Goal: Book appointment/travel/reservation

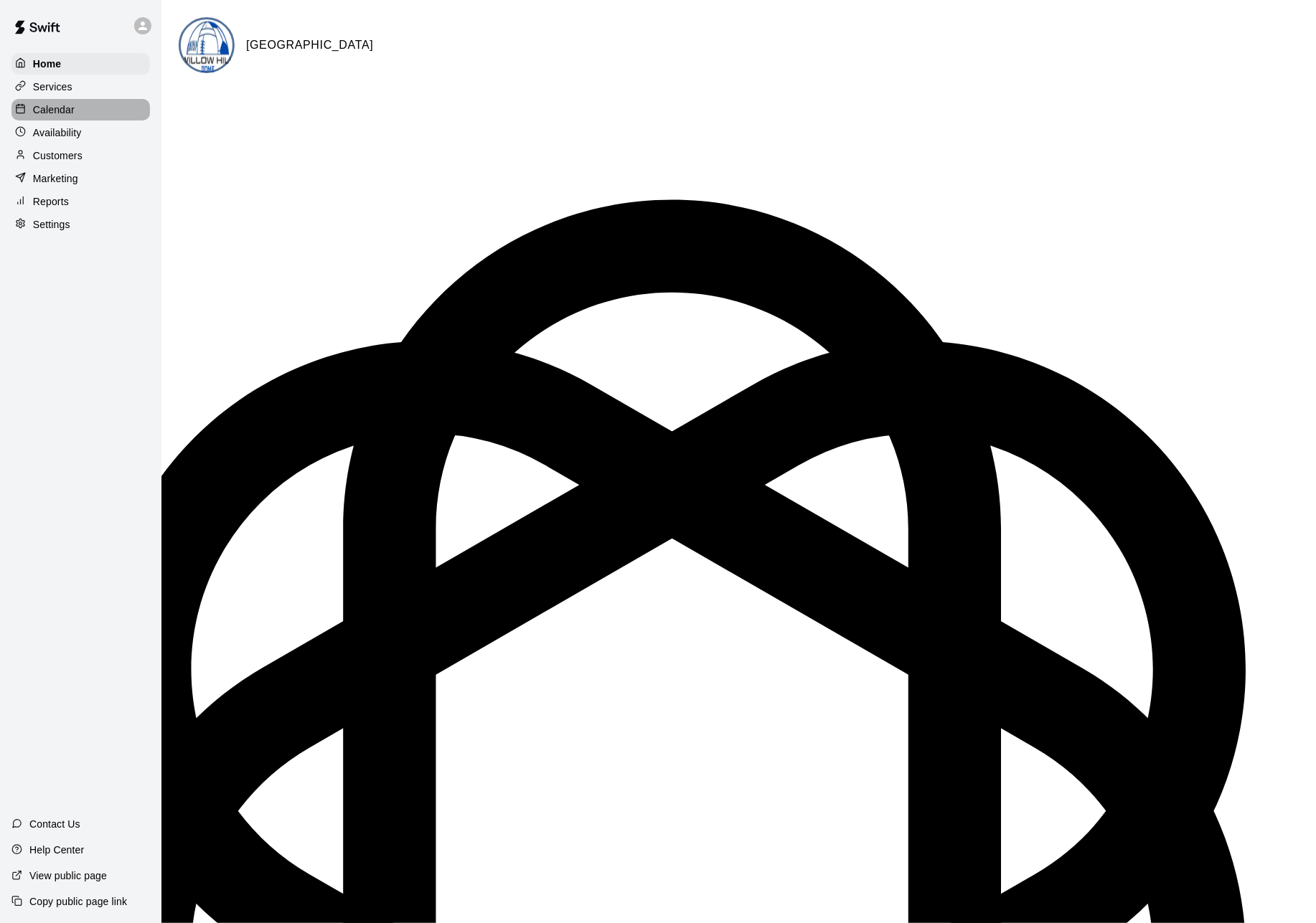
click at [56, 108] on div "Calendar" at bounding box center [81, 109] width 139 height 21
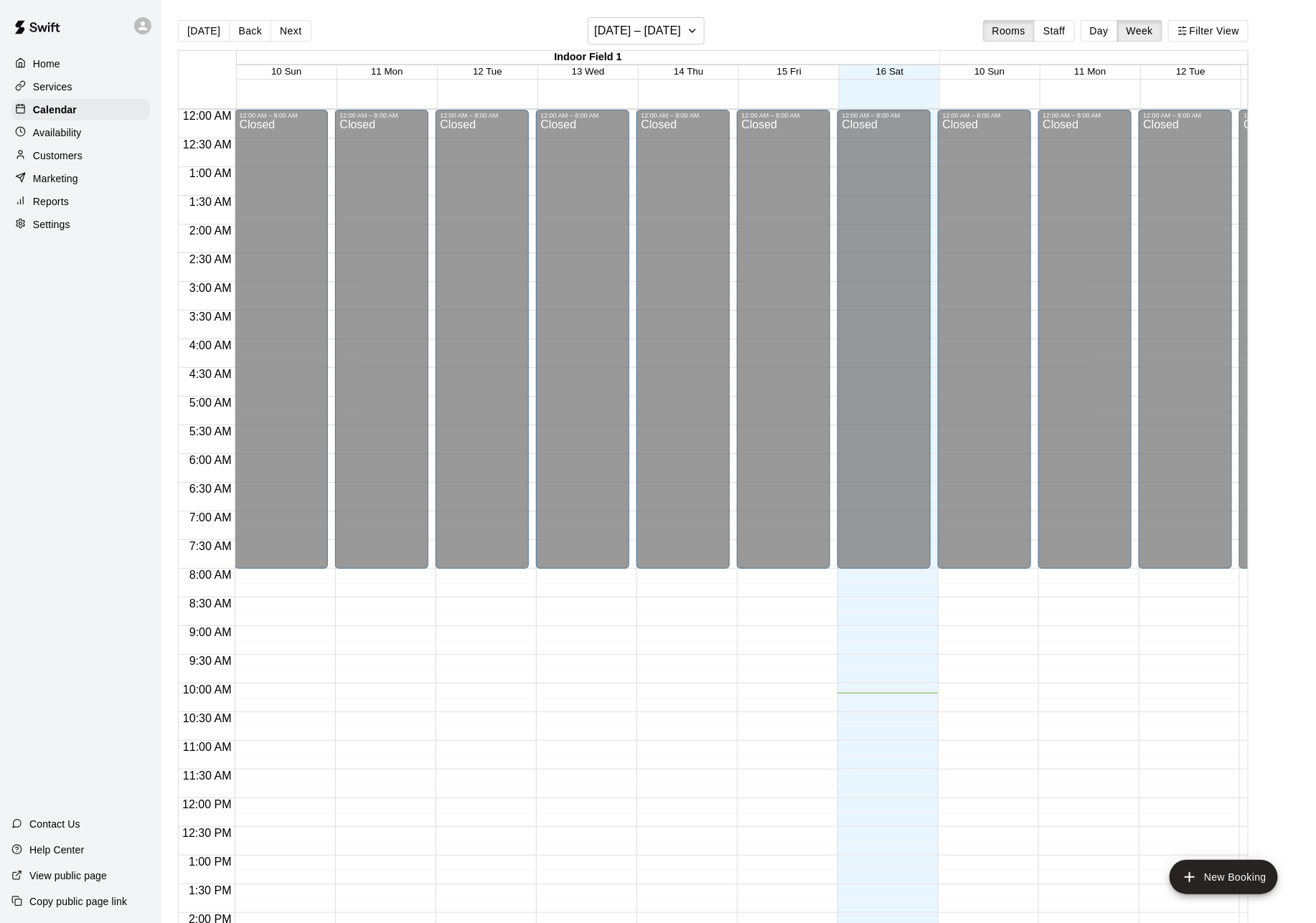
scroll to position [491, 0]
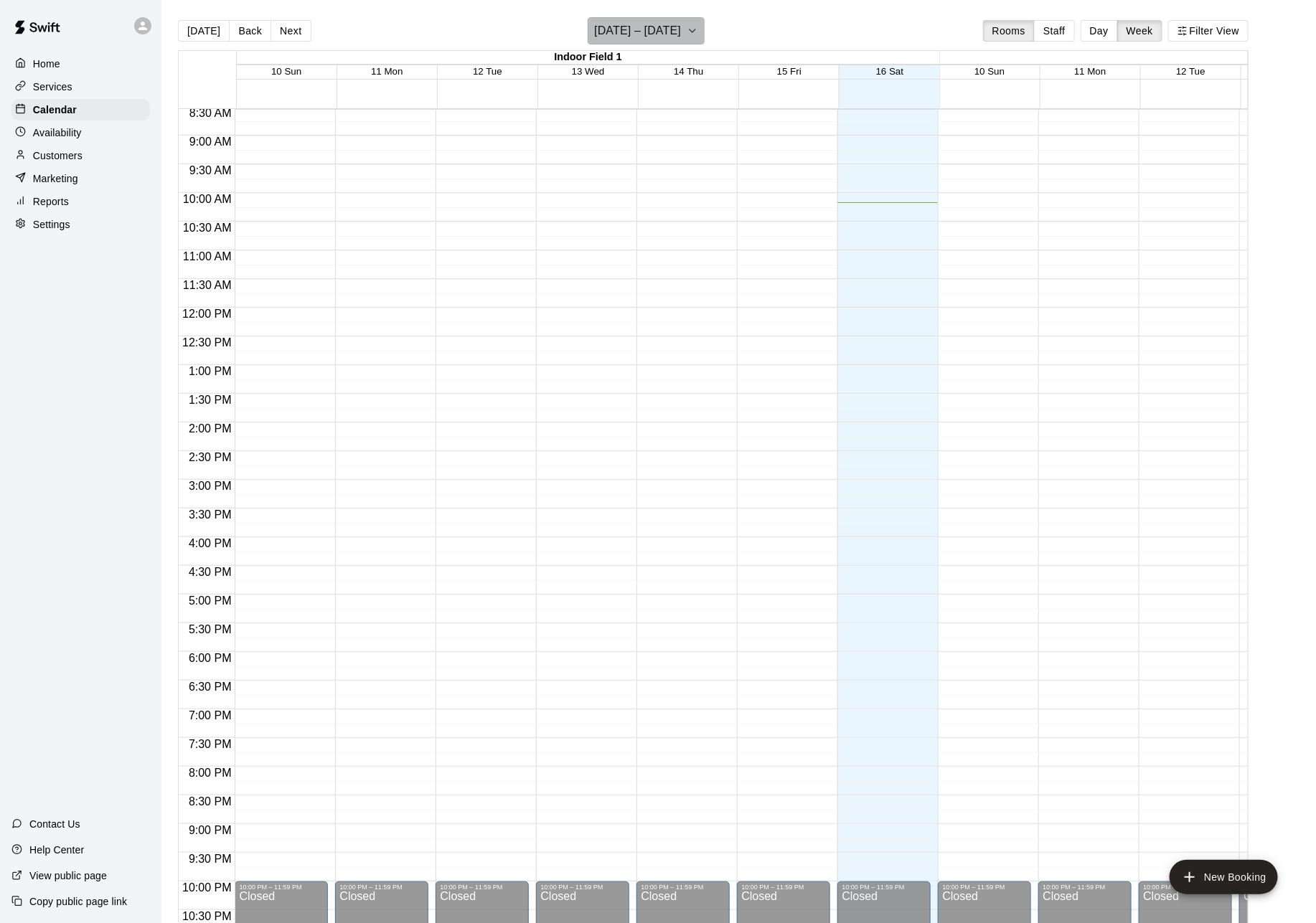
click at [686, 28] on icon "button" at bounding box center [692, 30] width 12 height 17
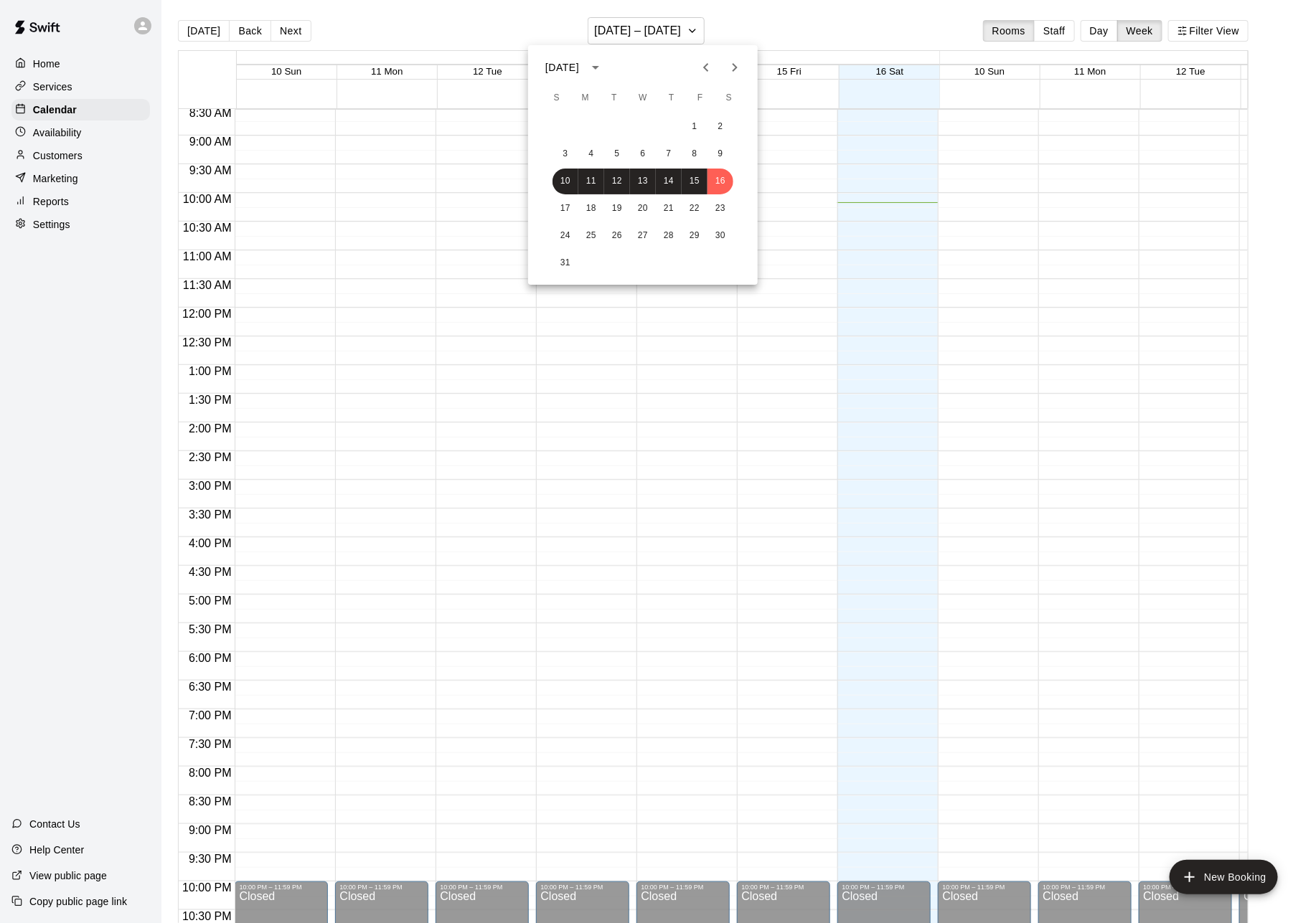
click at [736, 68] on icon "Next month" at bounding box center [734, 67] width 17 height 17
click at [698, 210] on button "26" at bounding box center [694, 208] width 26 height 26
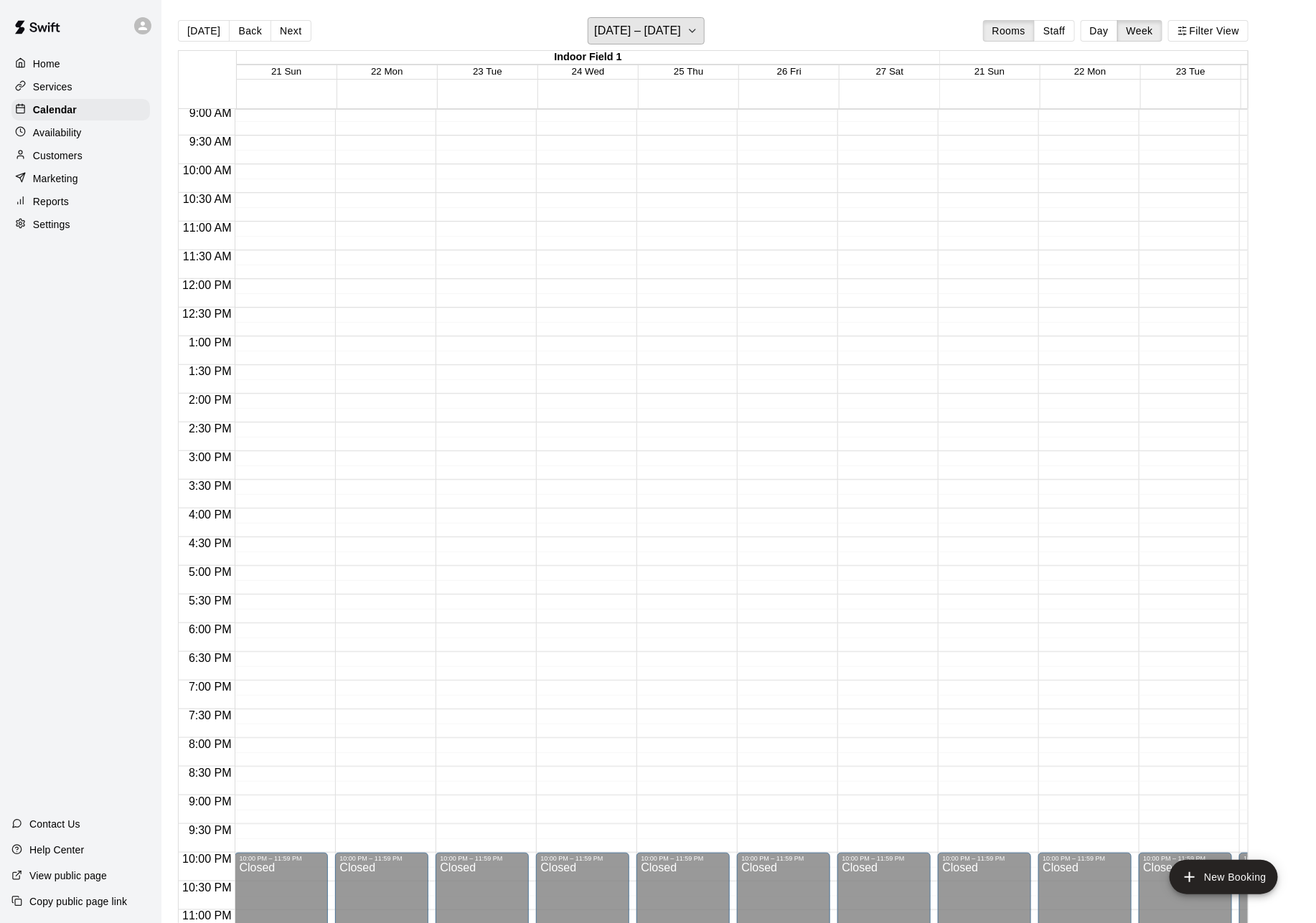
scroll to position [553, 0]
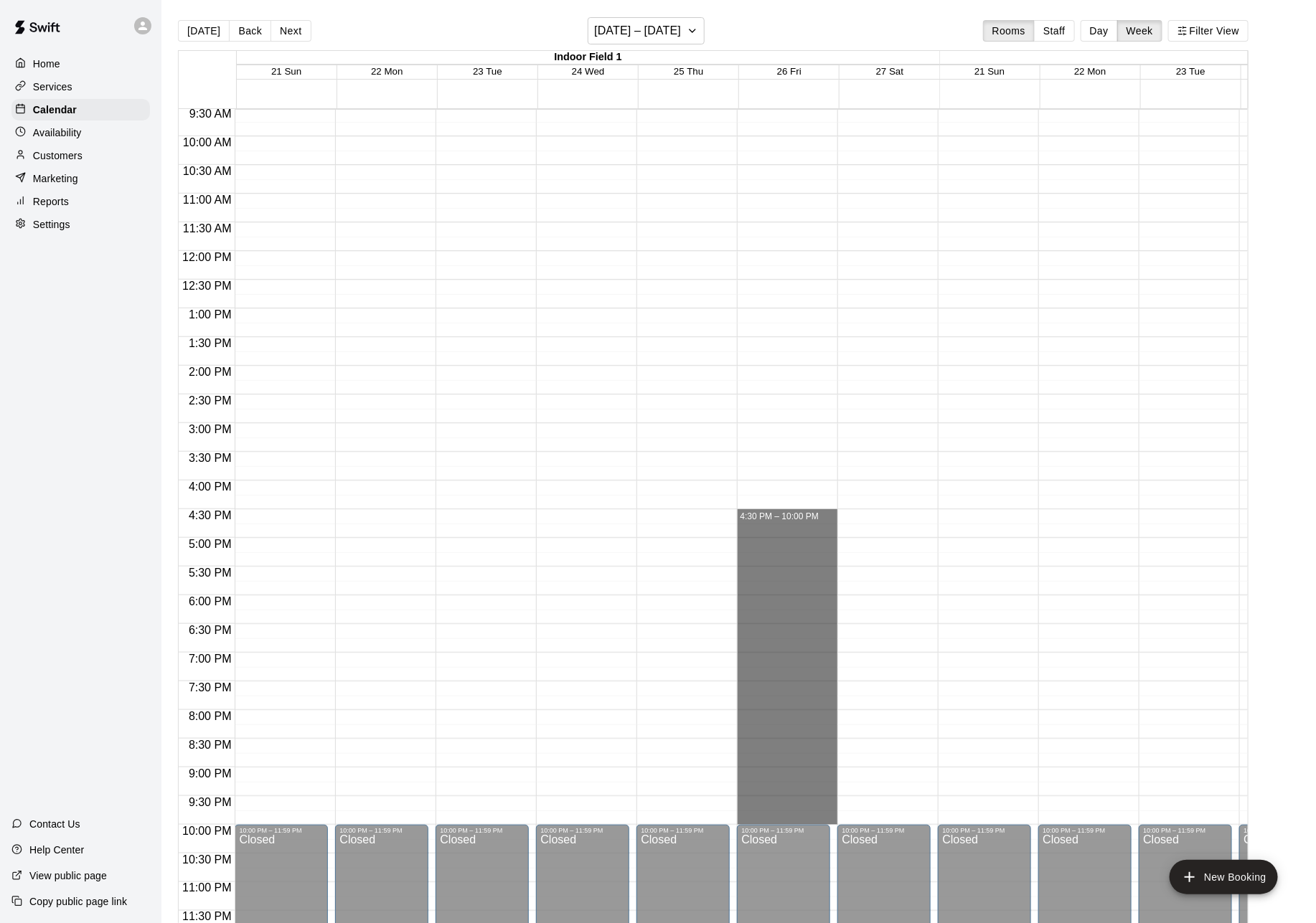
drag, startPoint x: 808, startPoint y: 518, endPoint x: 804, endPoint y: 822, distance: 304.0
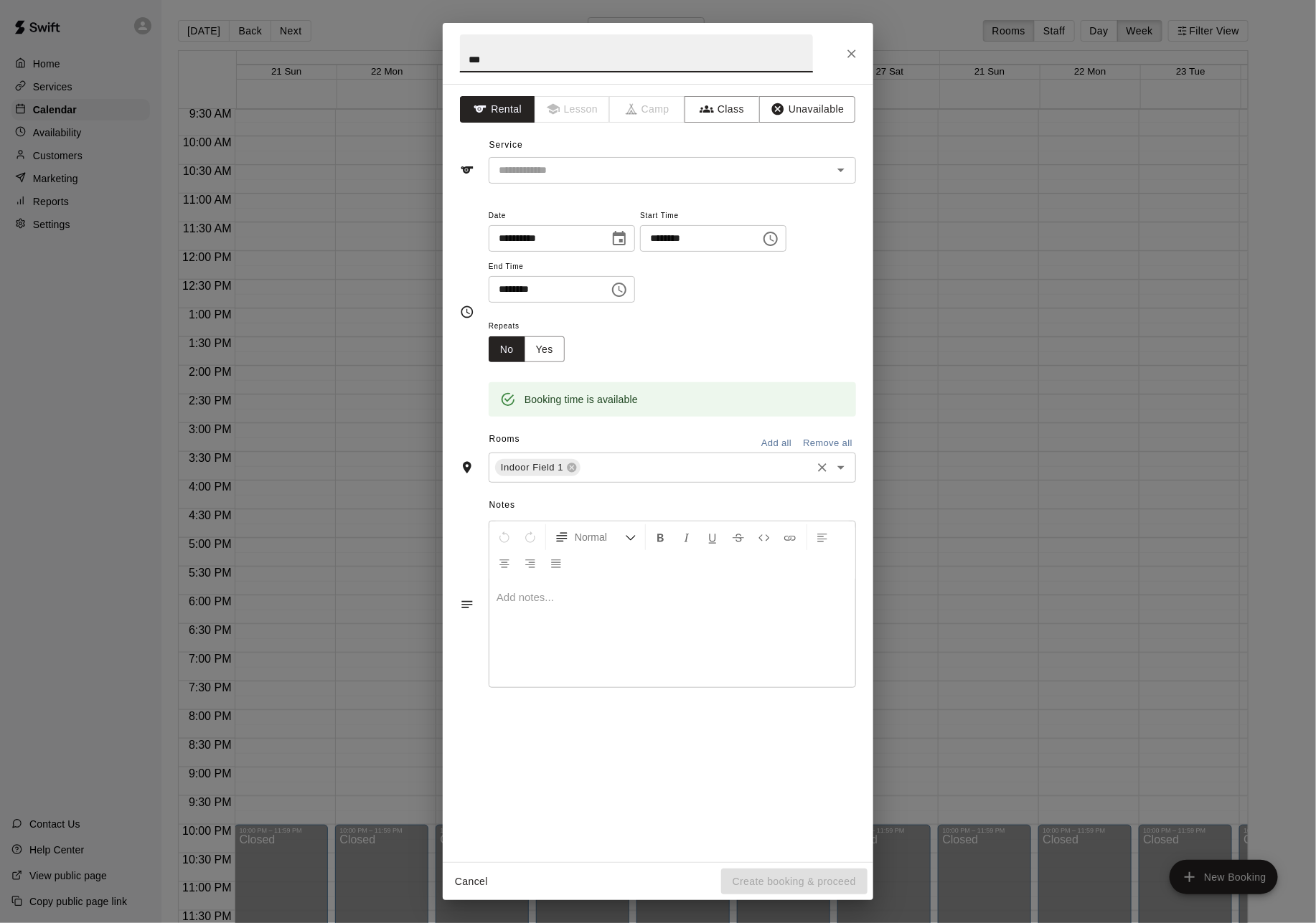
type input "***"
click at [618, 462] on input "text" at bounding box center [695, 468] width 227 height 18
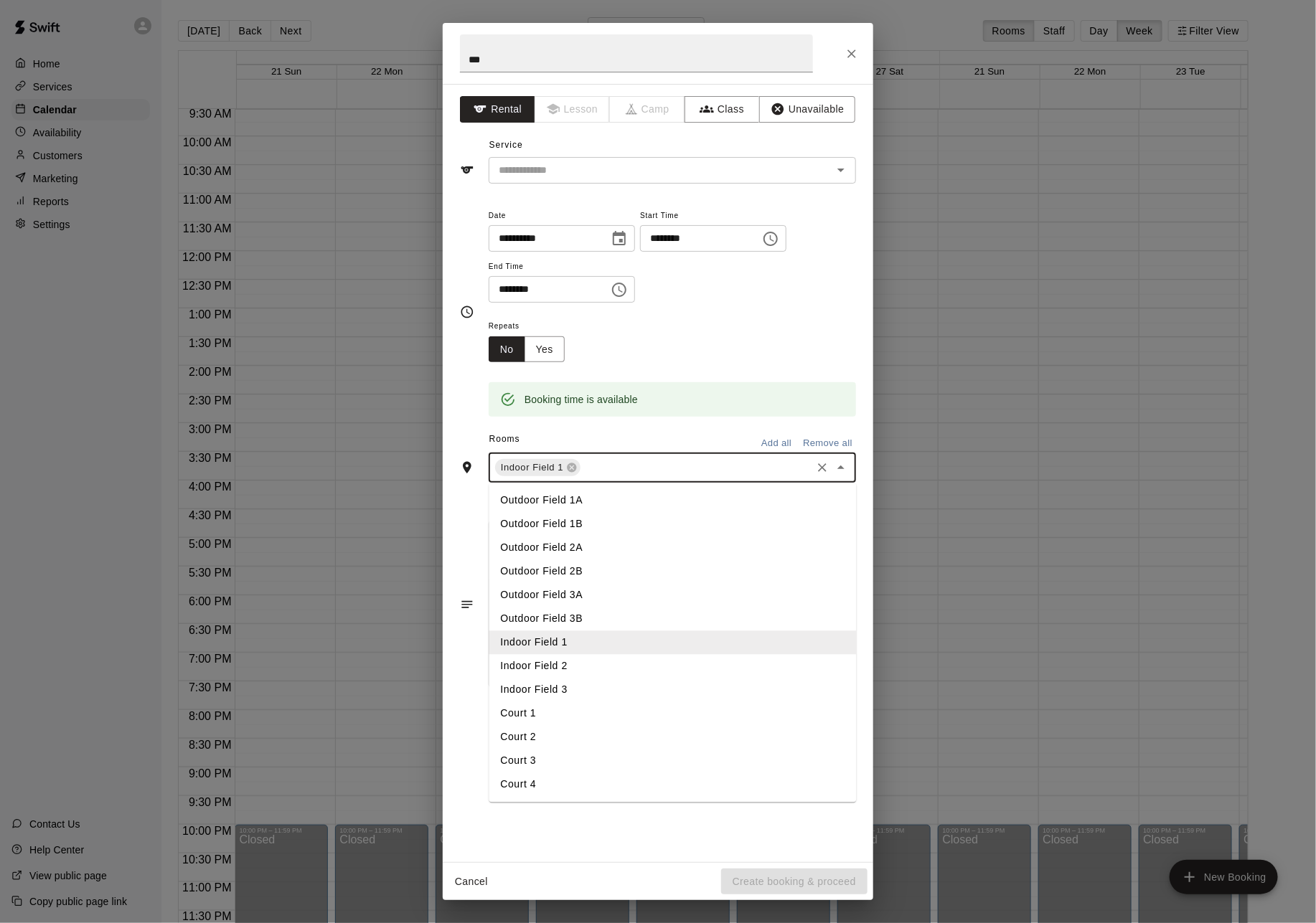
click at [620, 656] on li "Indoor Field 2" at bounding box center [672, 667] width 367 height 24
click at [703, 467] on input "text" at bounding box center [741, 468] width 136 height 18
click at [631, 694] on li "Indoor Field 3" at bounding box center [672, 690] width 367 height 24
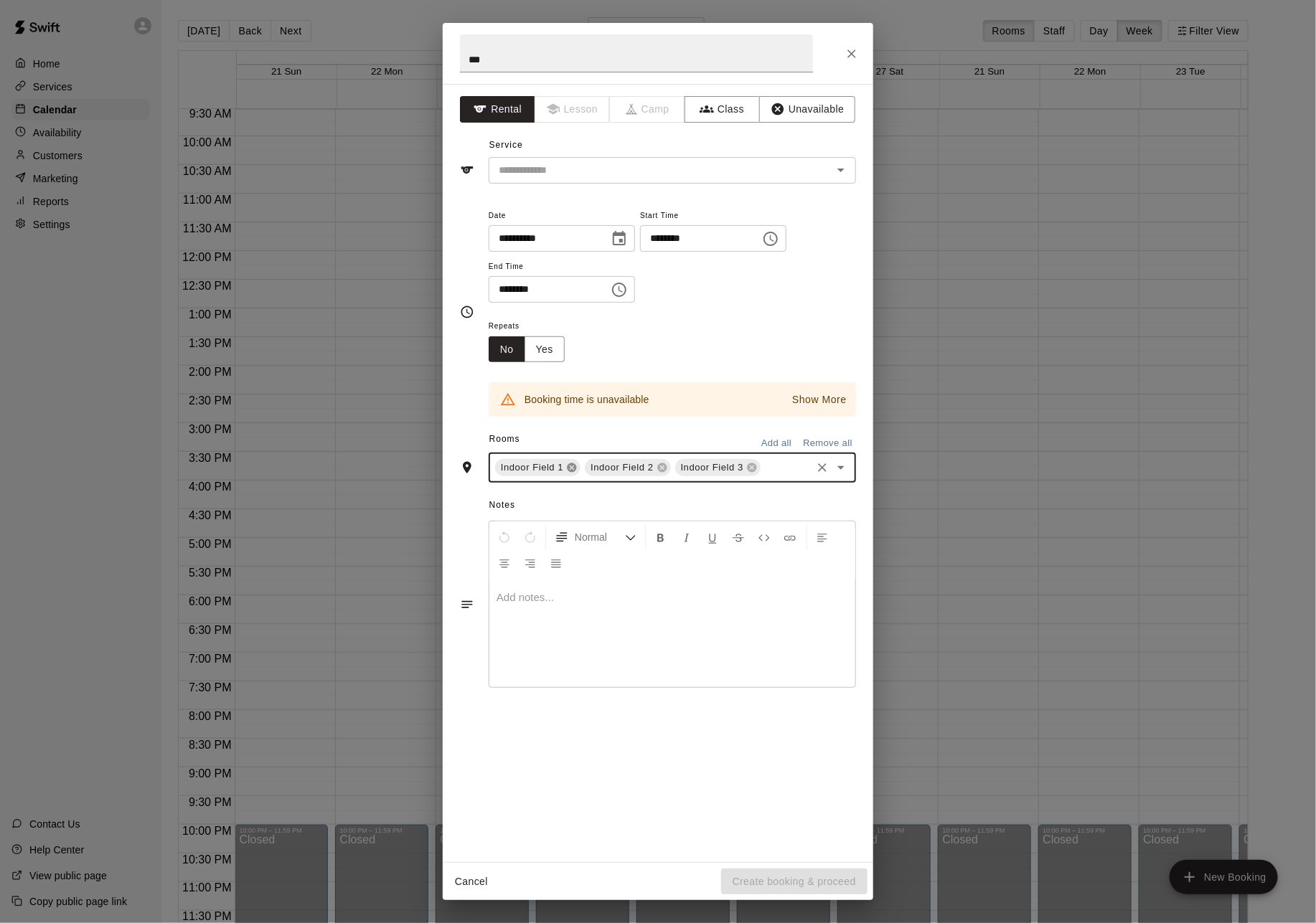
click at [572, 466] on icon at bounding box center [572, 468] width 9 height 9
click at [822, 404] on p "Show More" at bounding box center [819, 399] width 54 height 15
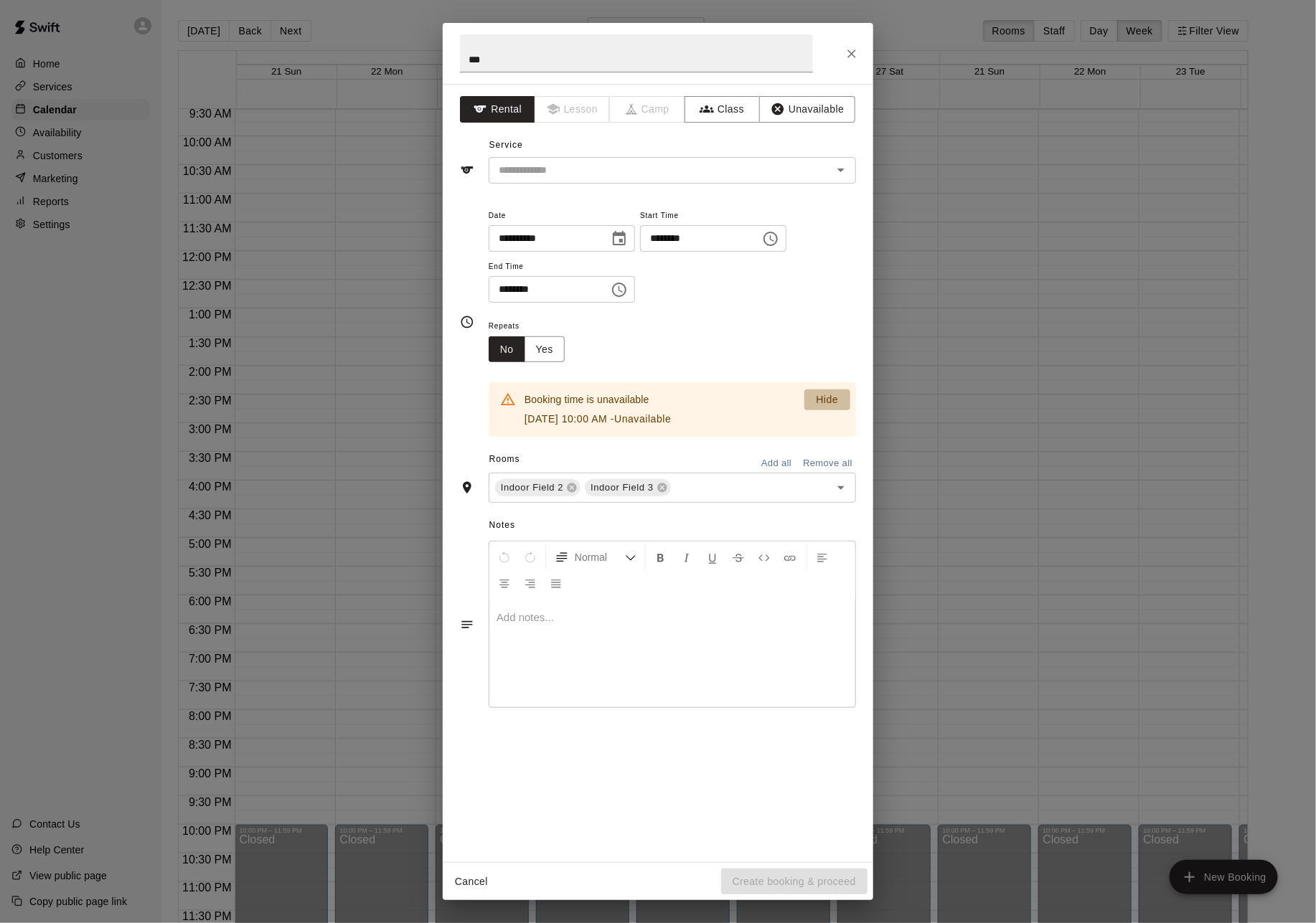
click at [822, 403] on p "Hide" at bounding box center [826, 399] width 22 height 15
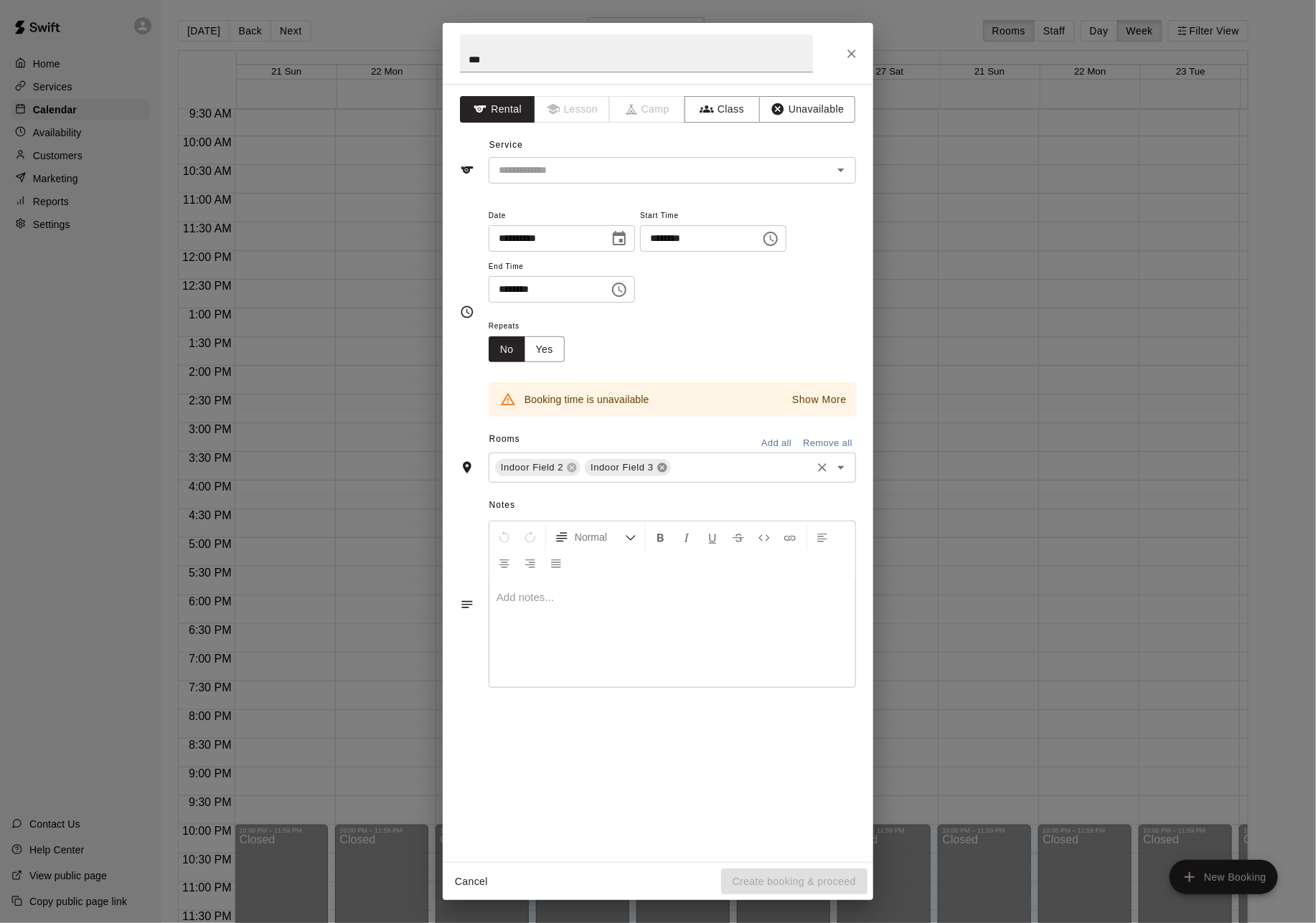
click at [661, 470] on icon at bounding box center [662, 468] width 9 height 9
click at [659, 471] on input "text" at bounding box center [695, 468] width 227 height 18
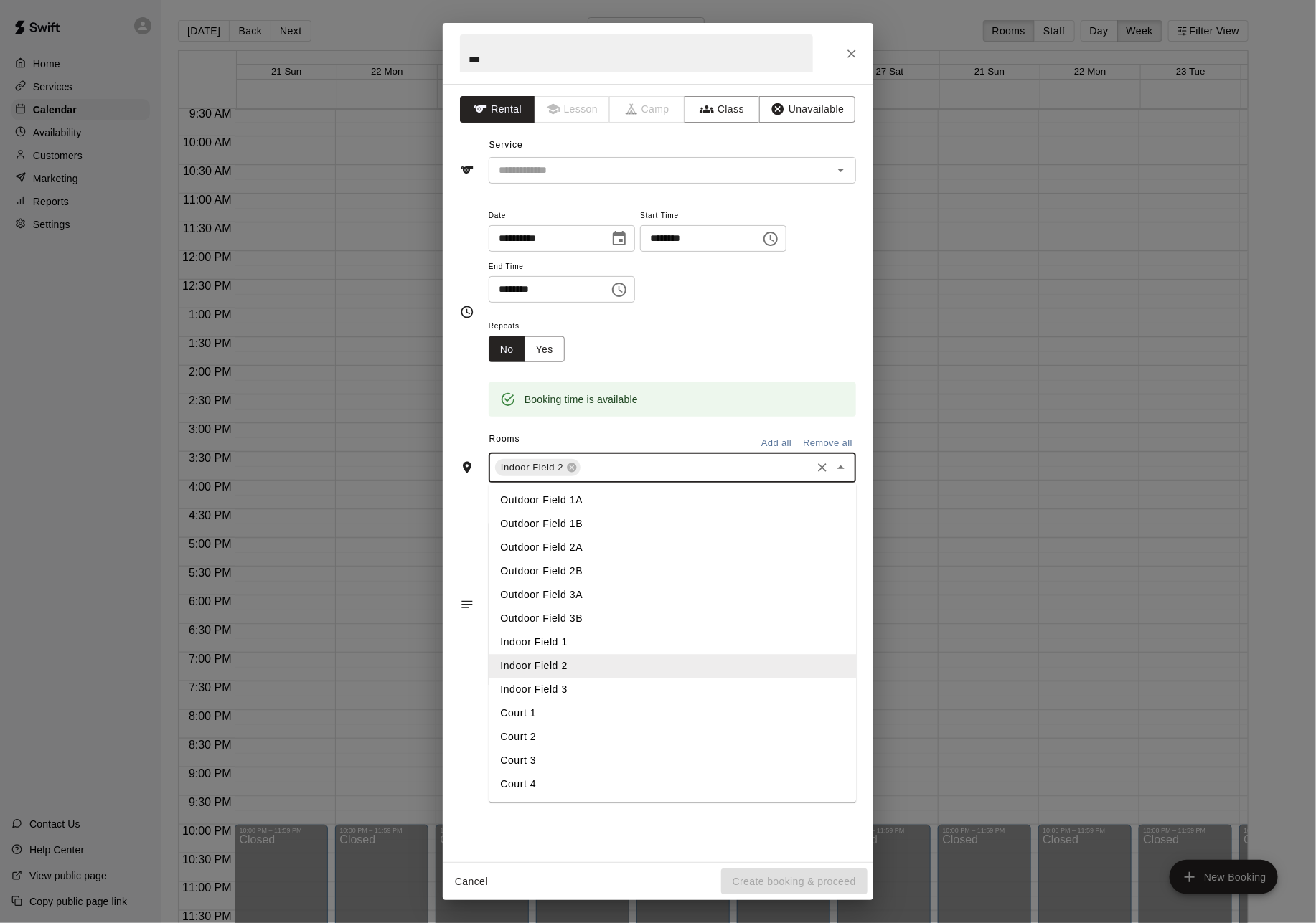
click at [603, 648] on li "Indoor Field 1" at bounding box center [672, 643] width 367 height 24
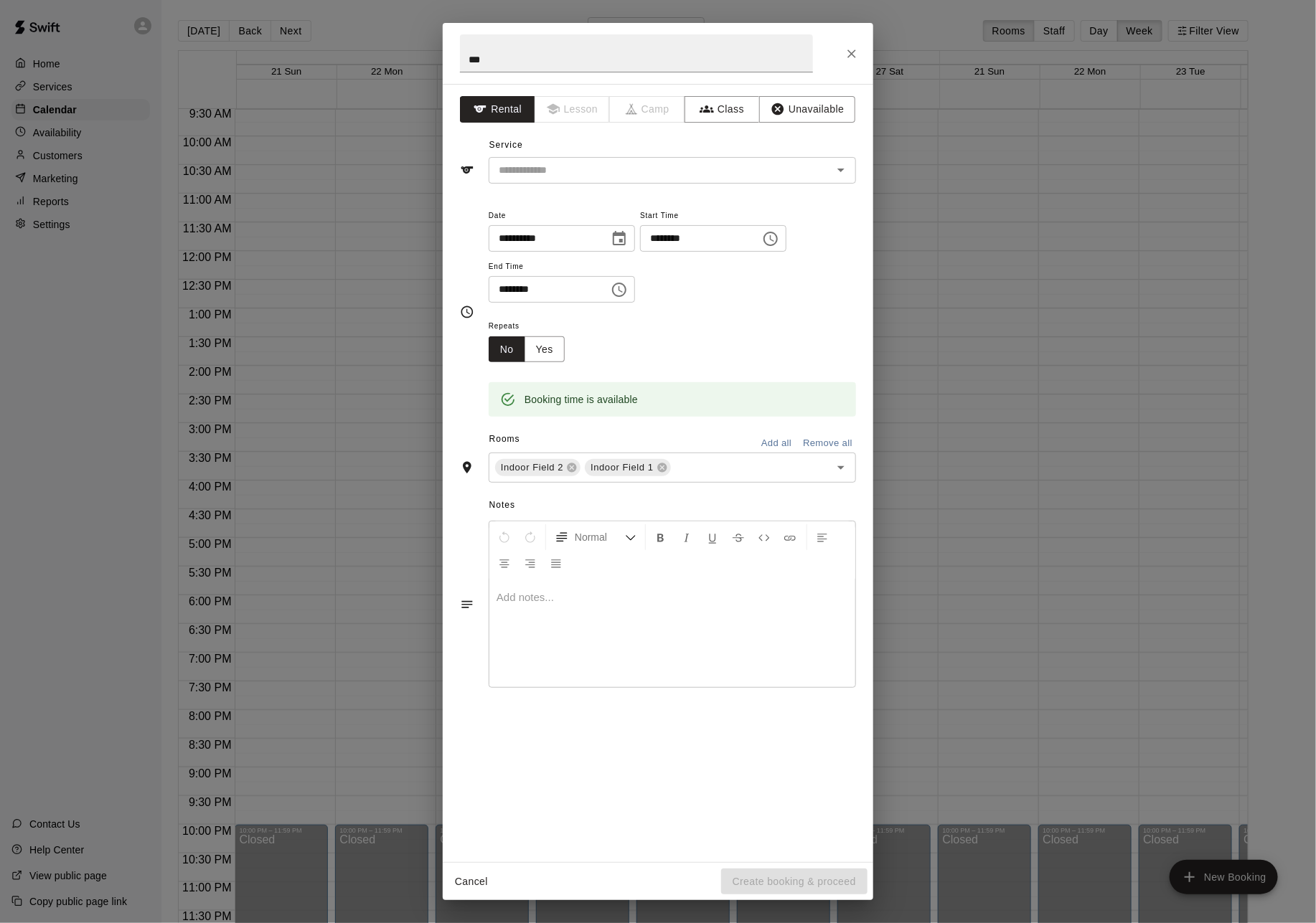
click at [703, 336] on div "Repeats No Yes" at bounding box center [671, 340] width 367 height 45
click at [585, 176] on input "text" at bounding box center [651, 171] width 317 height 18
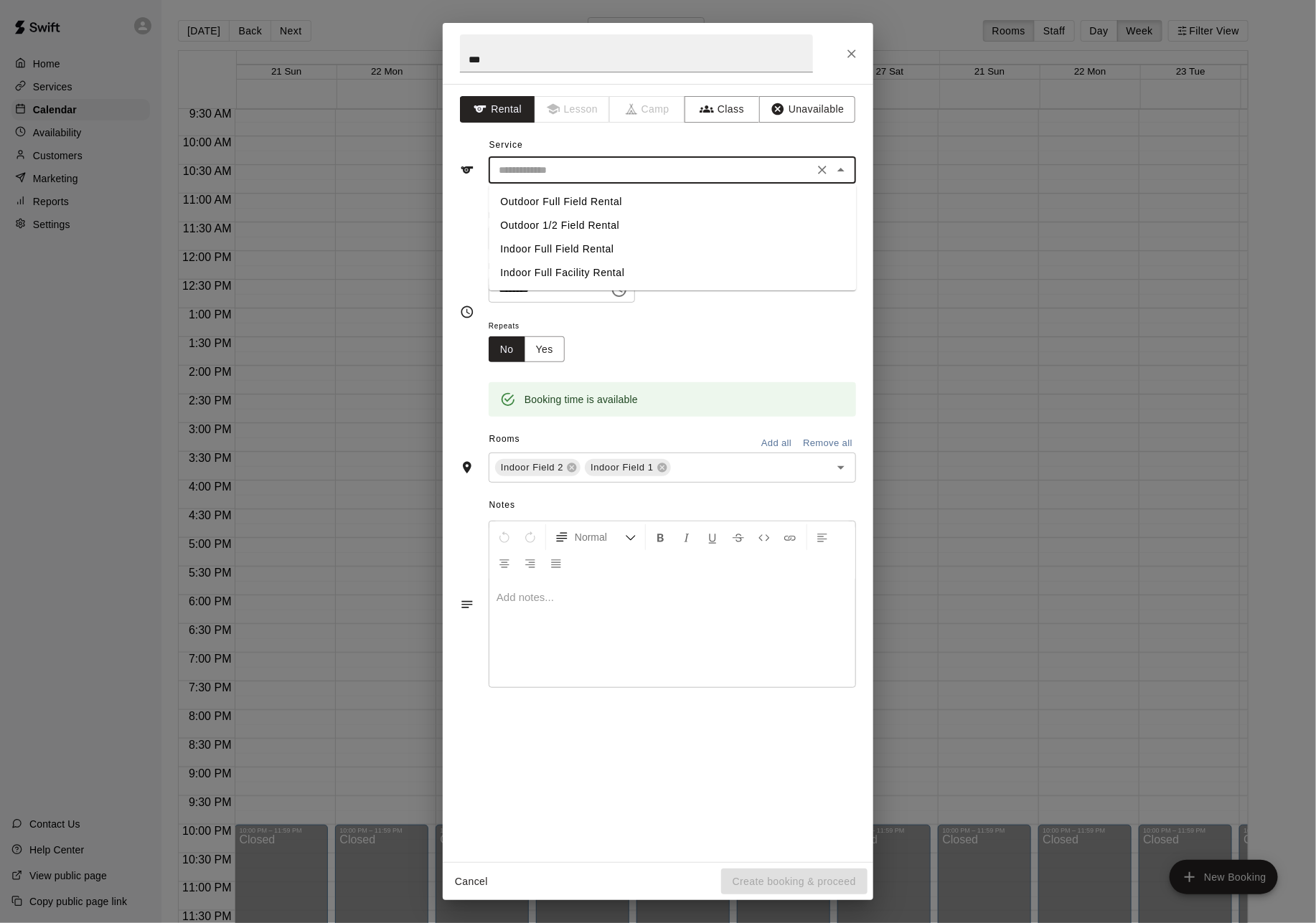
click at [592, 201] on li "Outdoor Full Field Rental" at bounding box center [672, 202] width 367 height 24
type input "**********"
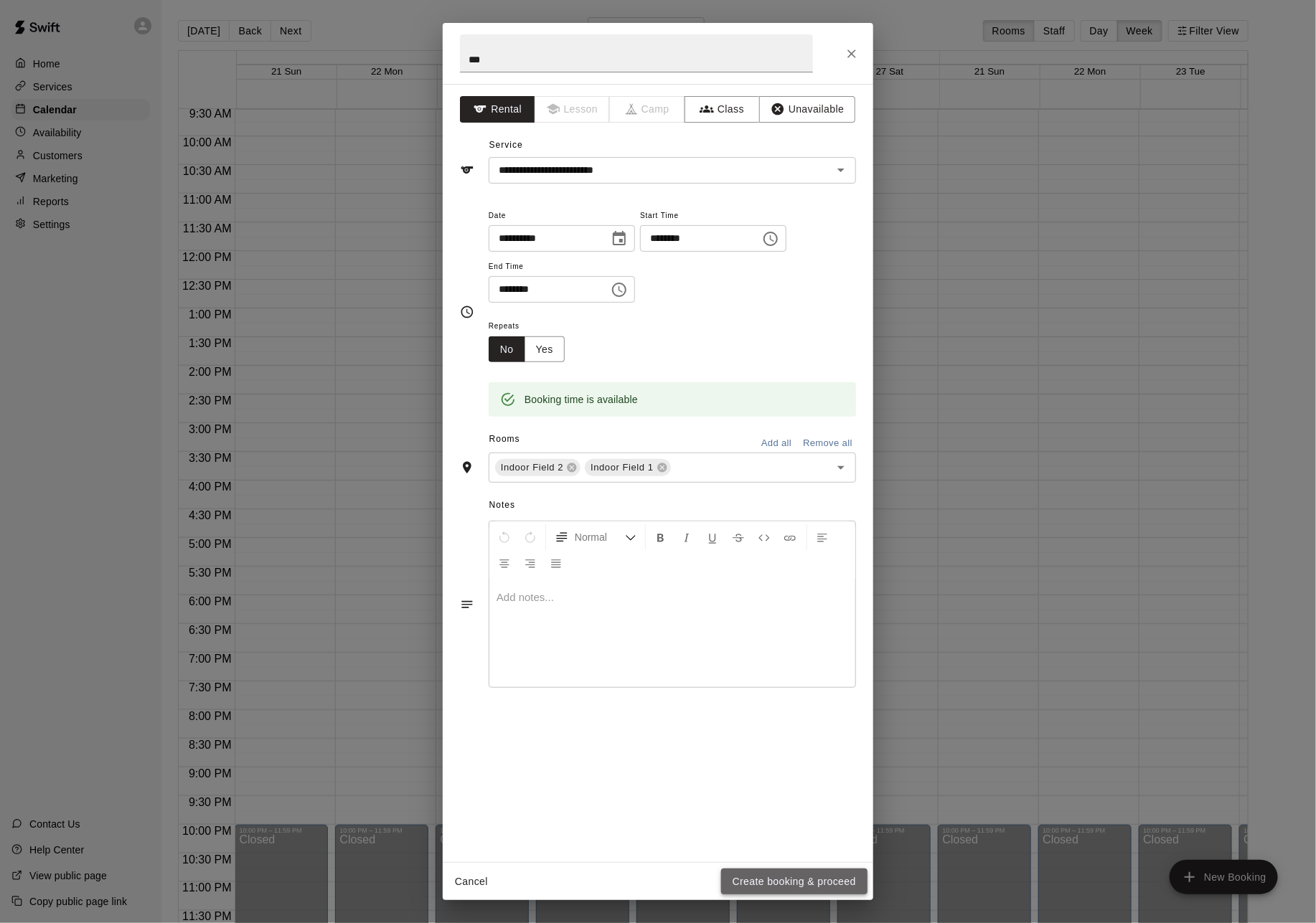
click at [807, 882] on button "Create booking & proceed" at bounding box center [794, 882] width 147 height 27
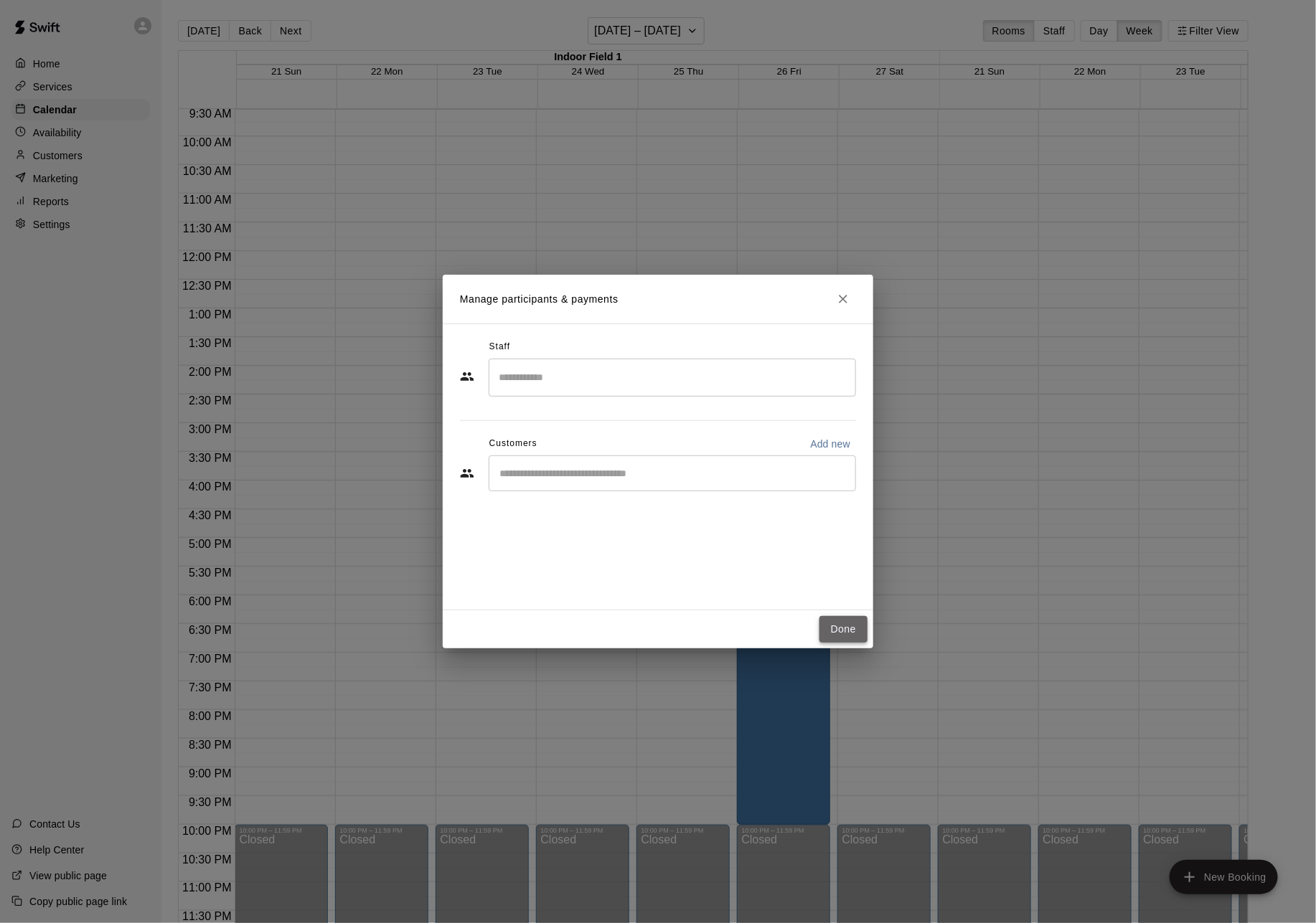
click at [856, 617] on button "Done" at bounding box center [843, 630] width 48 height 27
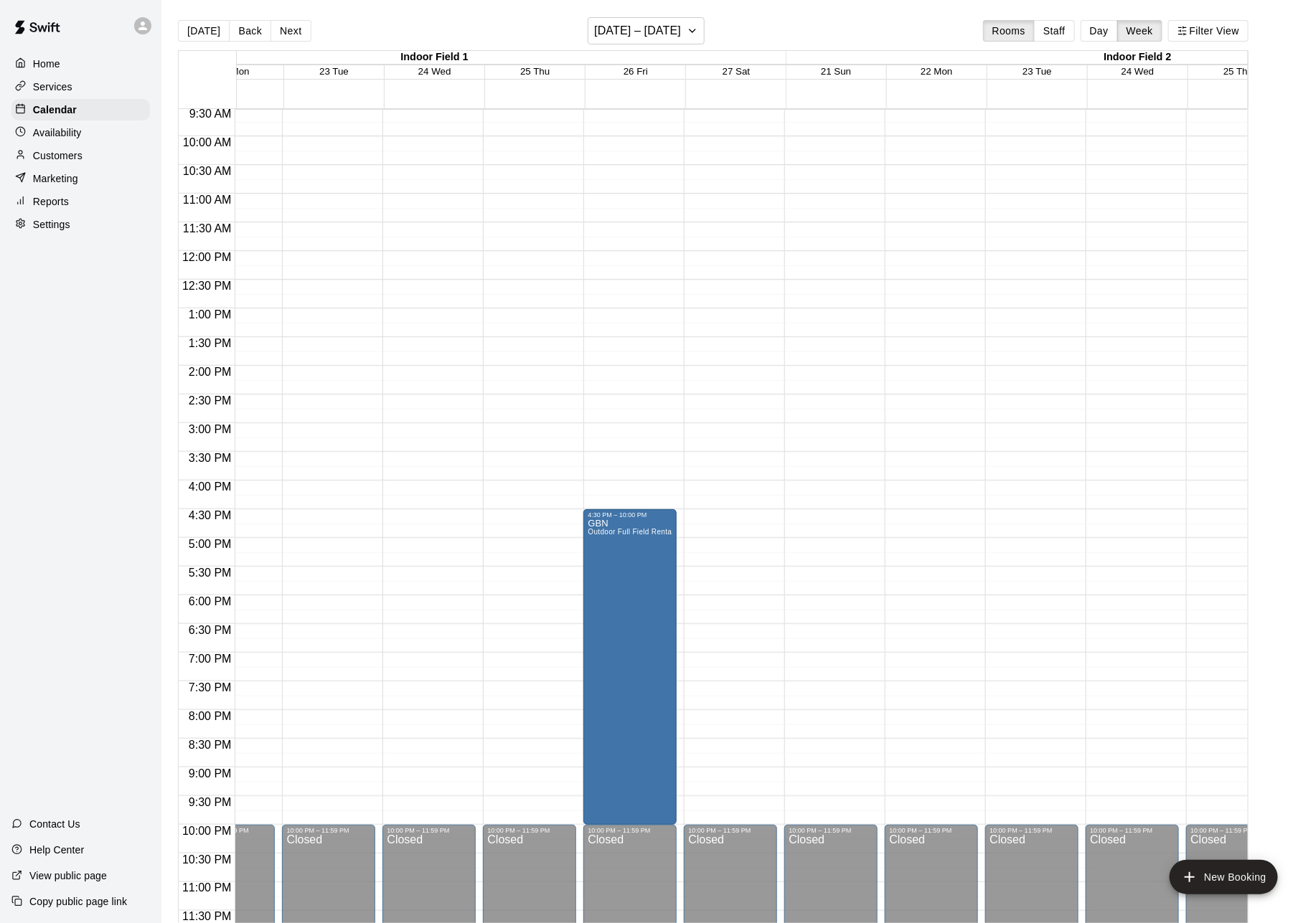
scroll to position [0, 0]
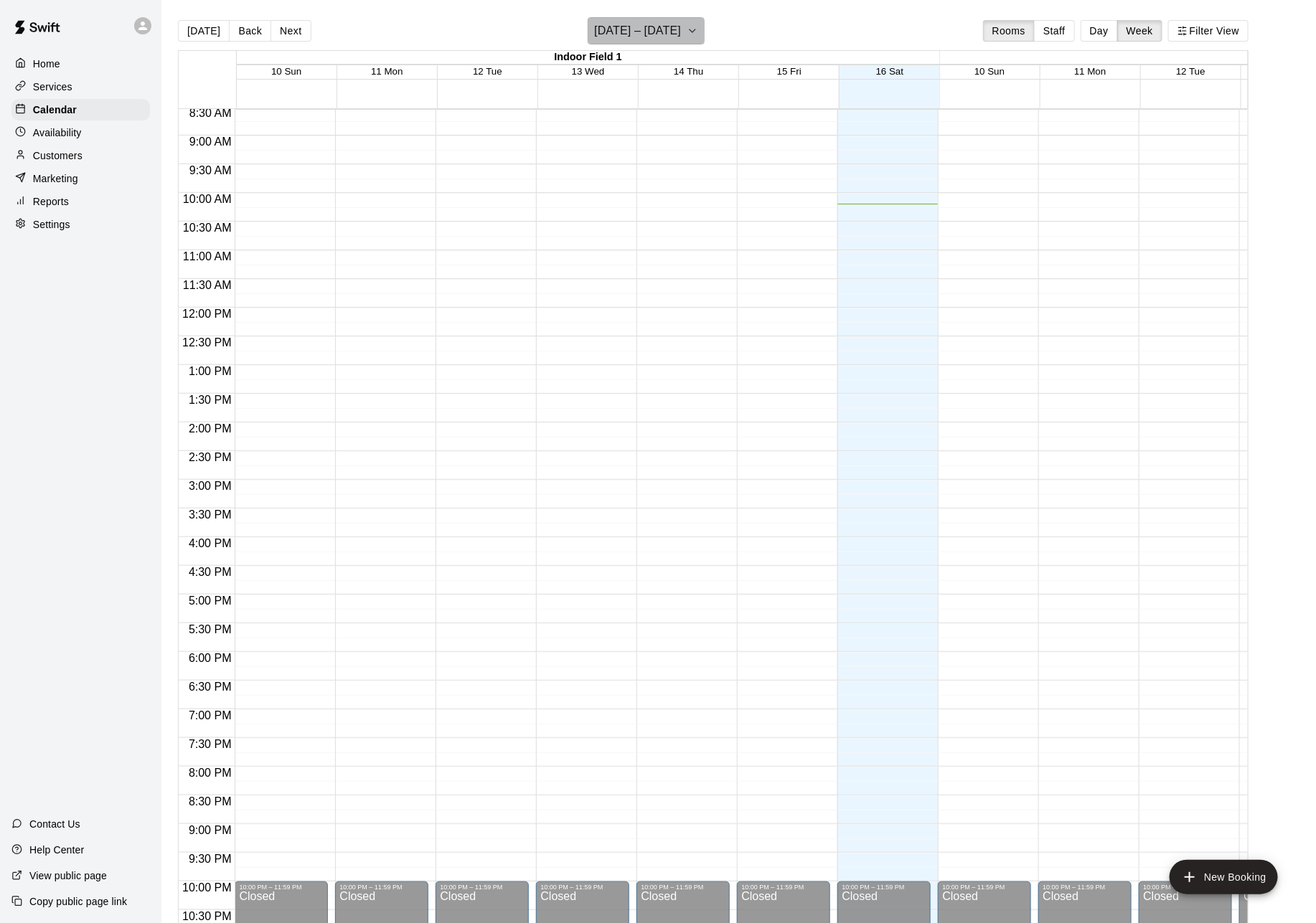
click at [664, 38] on h6 "[DATE] – [DATE]" at bounding box center [638, 30] width 87 height 20
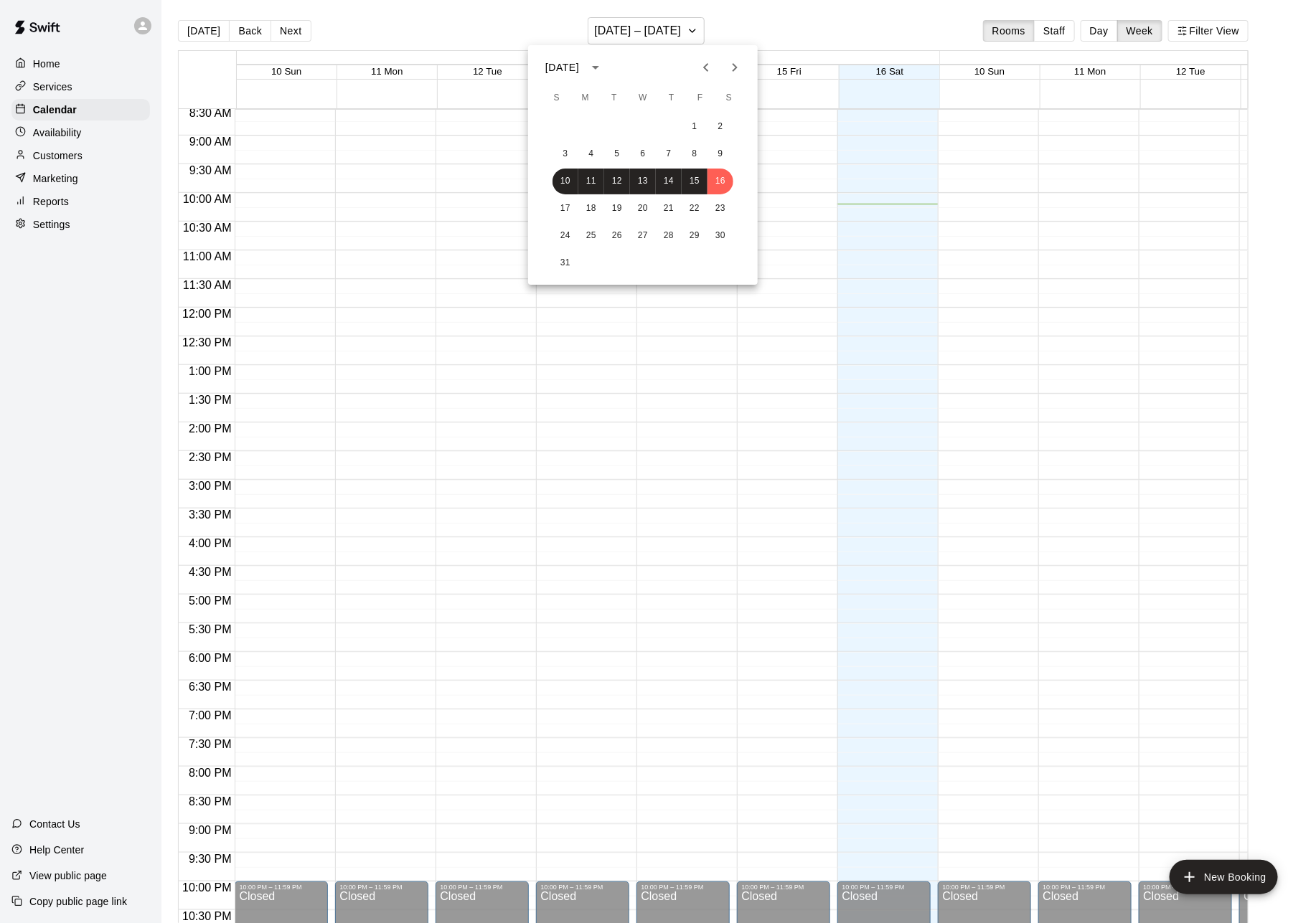
click at [744, 64] on button "Next month" at bounding box center [734, 68] width 28 height 28
click at [691, 207] on button "26" at bounding box center [694, 208] width 26 height 26
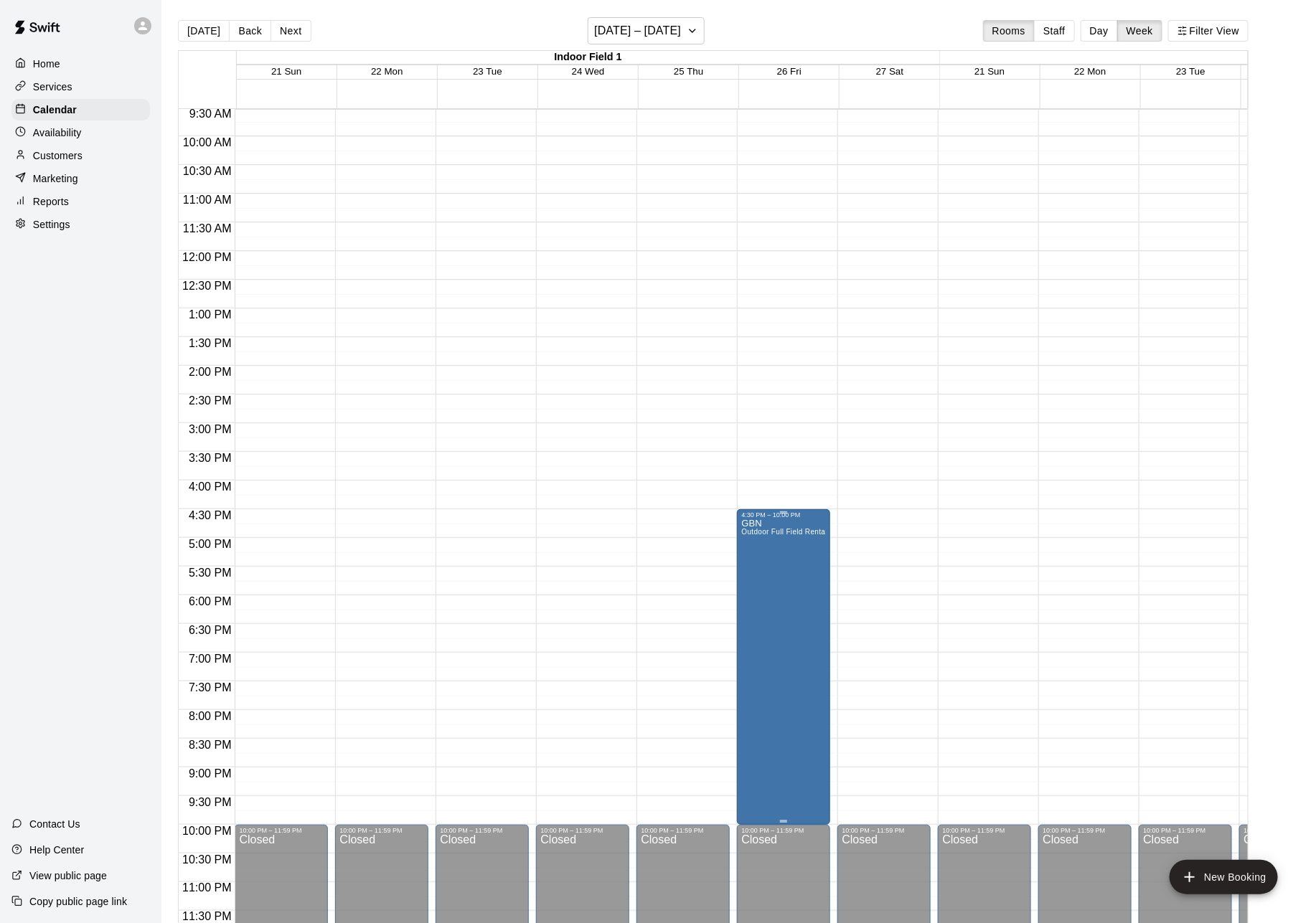
click at [761, 602] on icon "delete" at bounding box center [757, 604] width 10 height 13
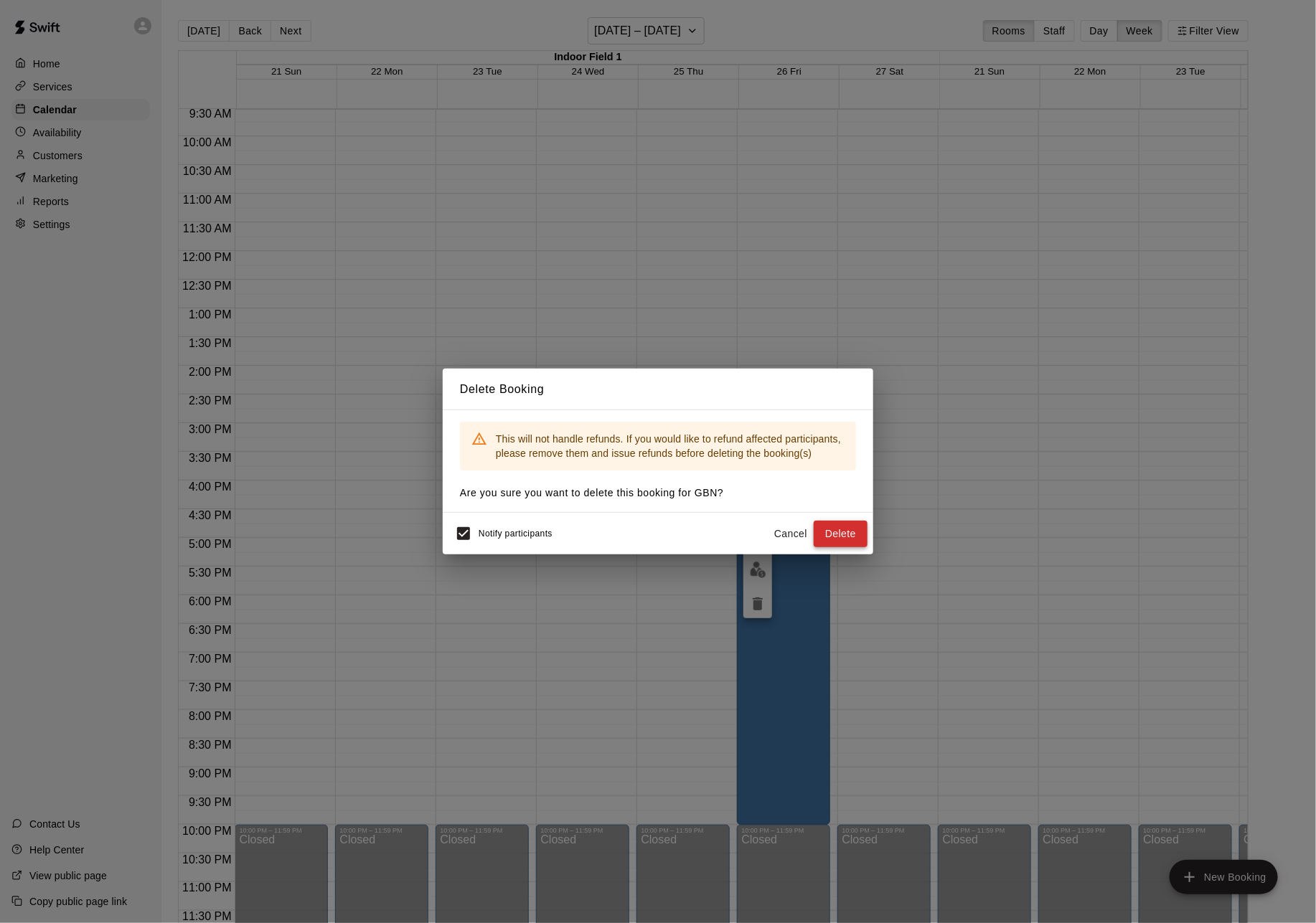
click at [835, 529] on button "Delete" at bounding box center [840, 534] width 54 height 27
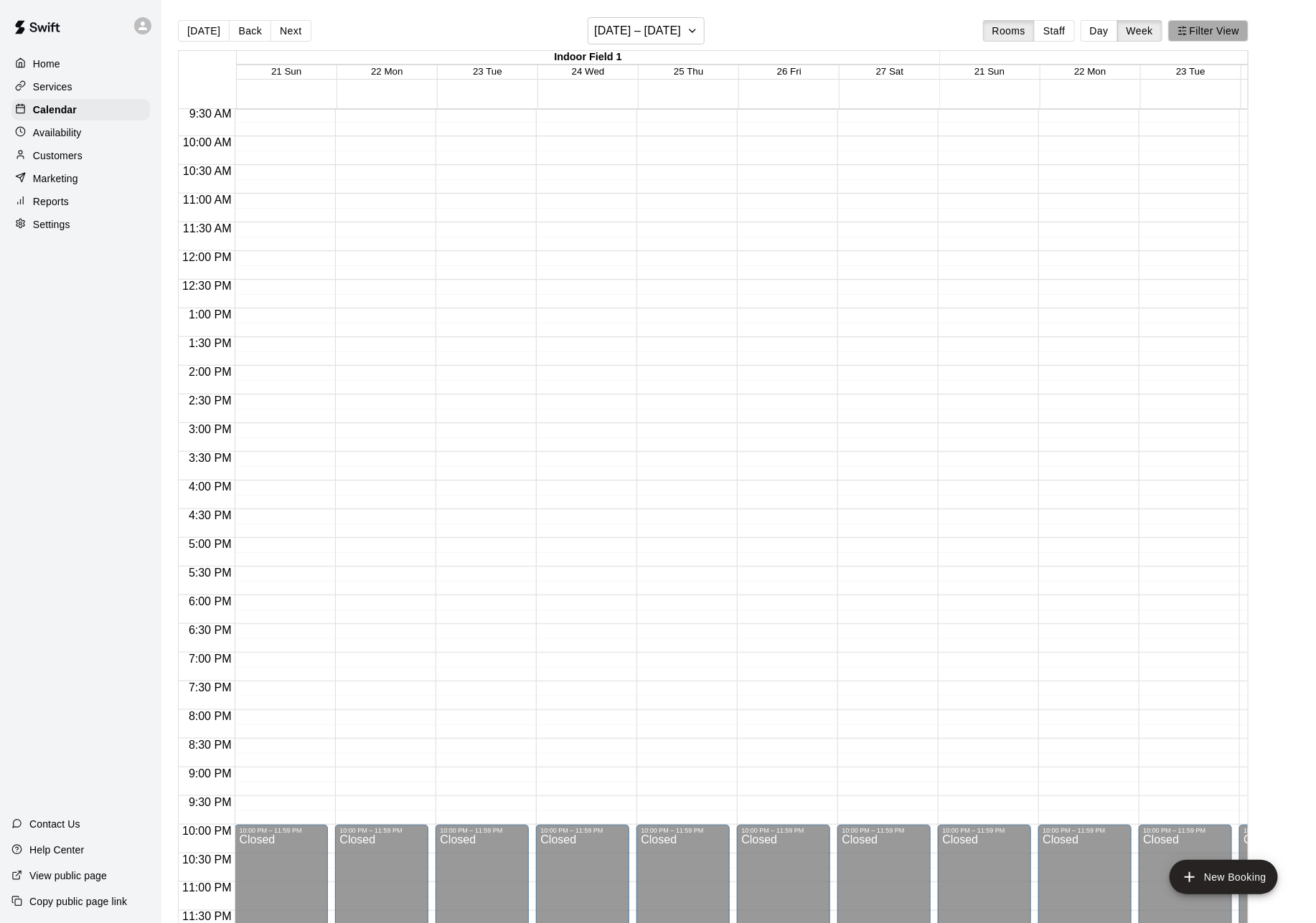
click at [1205, 26] on button "Filter View" at bounding box center [1208, 31] width 80 height 21
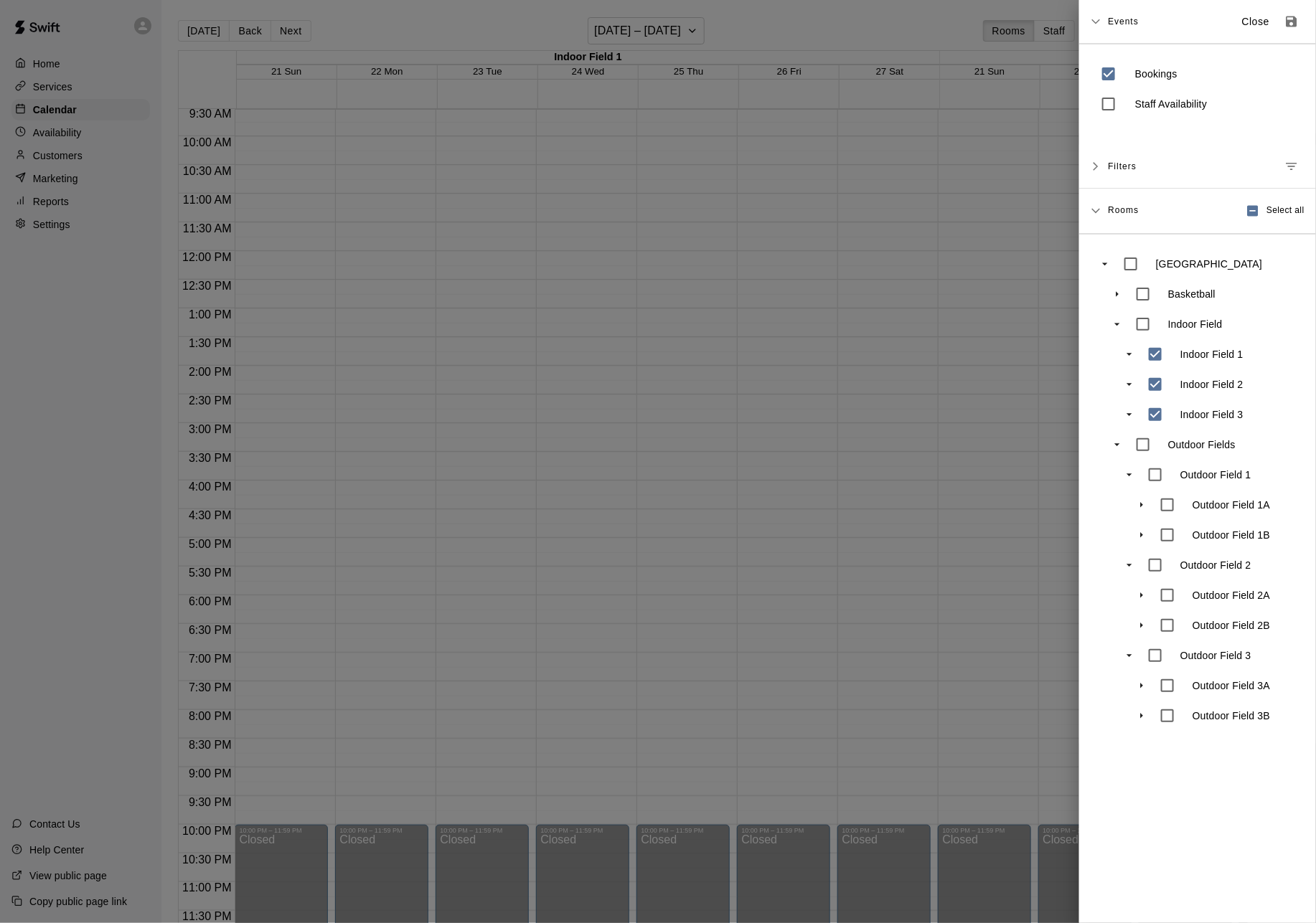
click at [1190, 358] on p "Indoor Field 1" at bounding box center [1211, 354] width 63 height 14
click at [1192, 417] on p "Indoor Field 3" at bounding box center [1211, 414] width 63 height 14
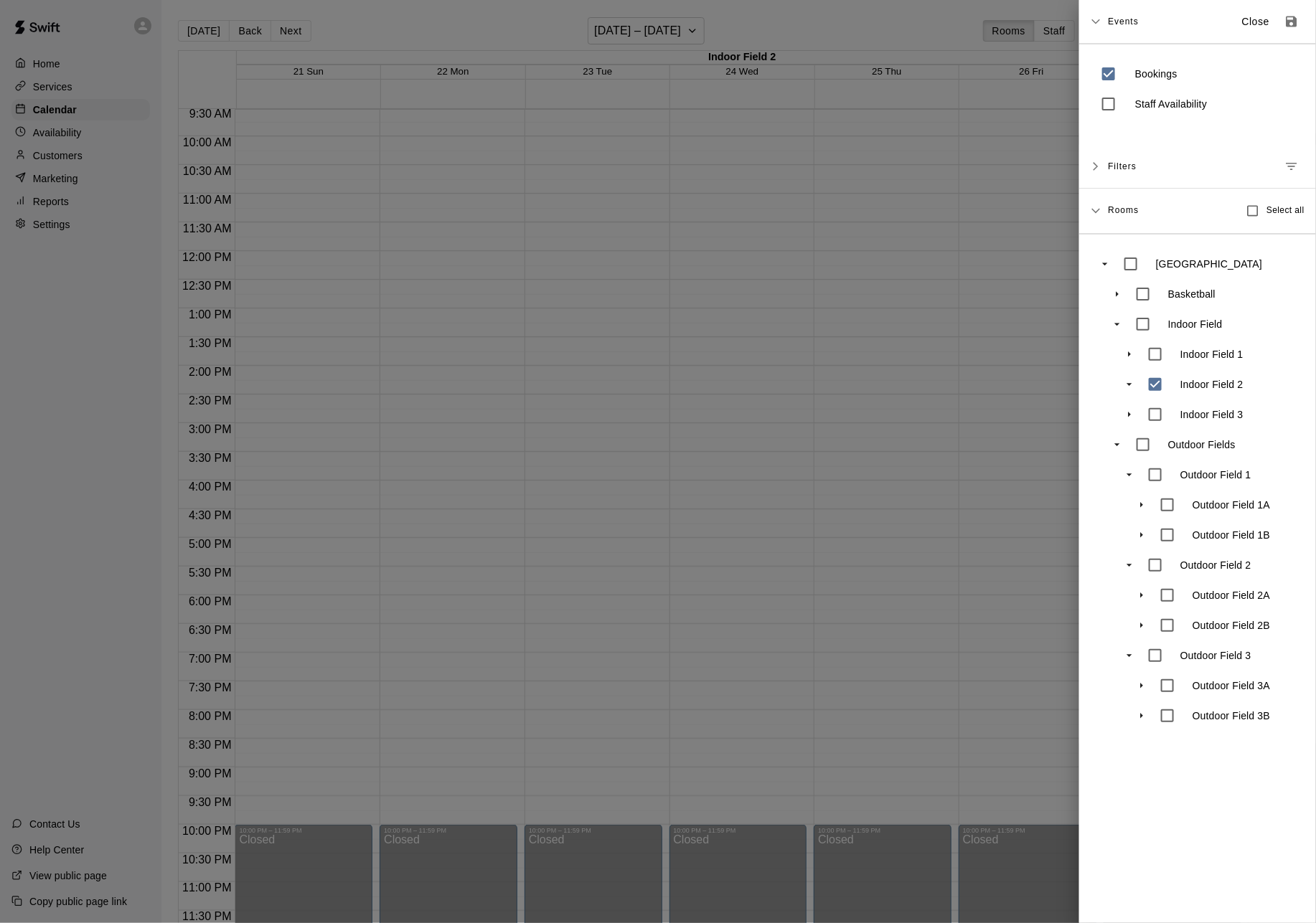
click at [989, 439] on div at bounding box center [658, 462] width 1316 height 923
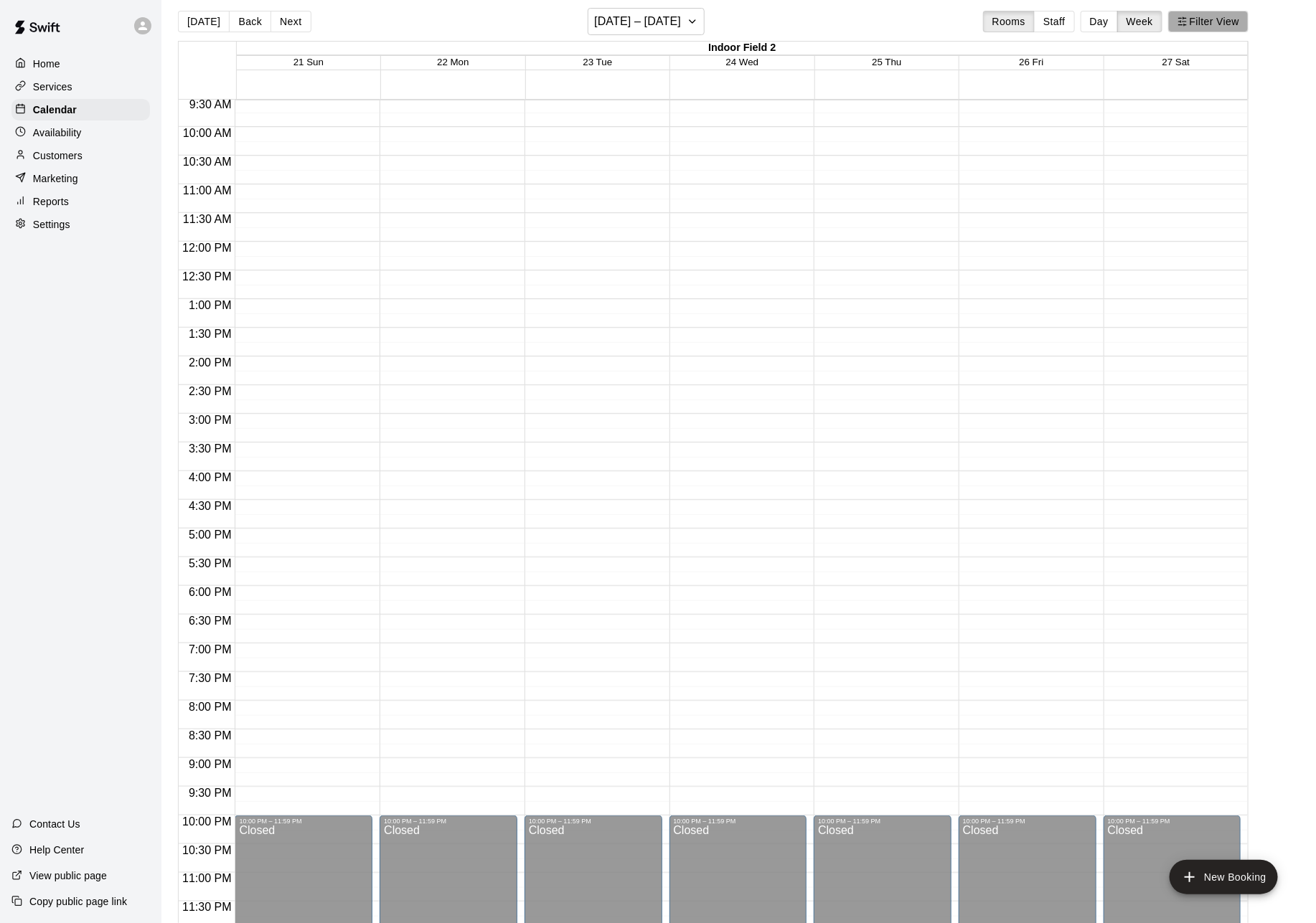
click at [1195, 18] on button "Filter View" at bounding box center [1208, 21] width 80 height 21
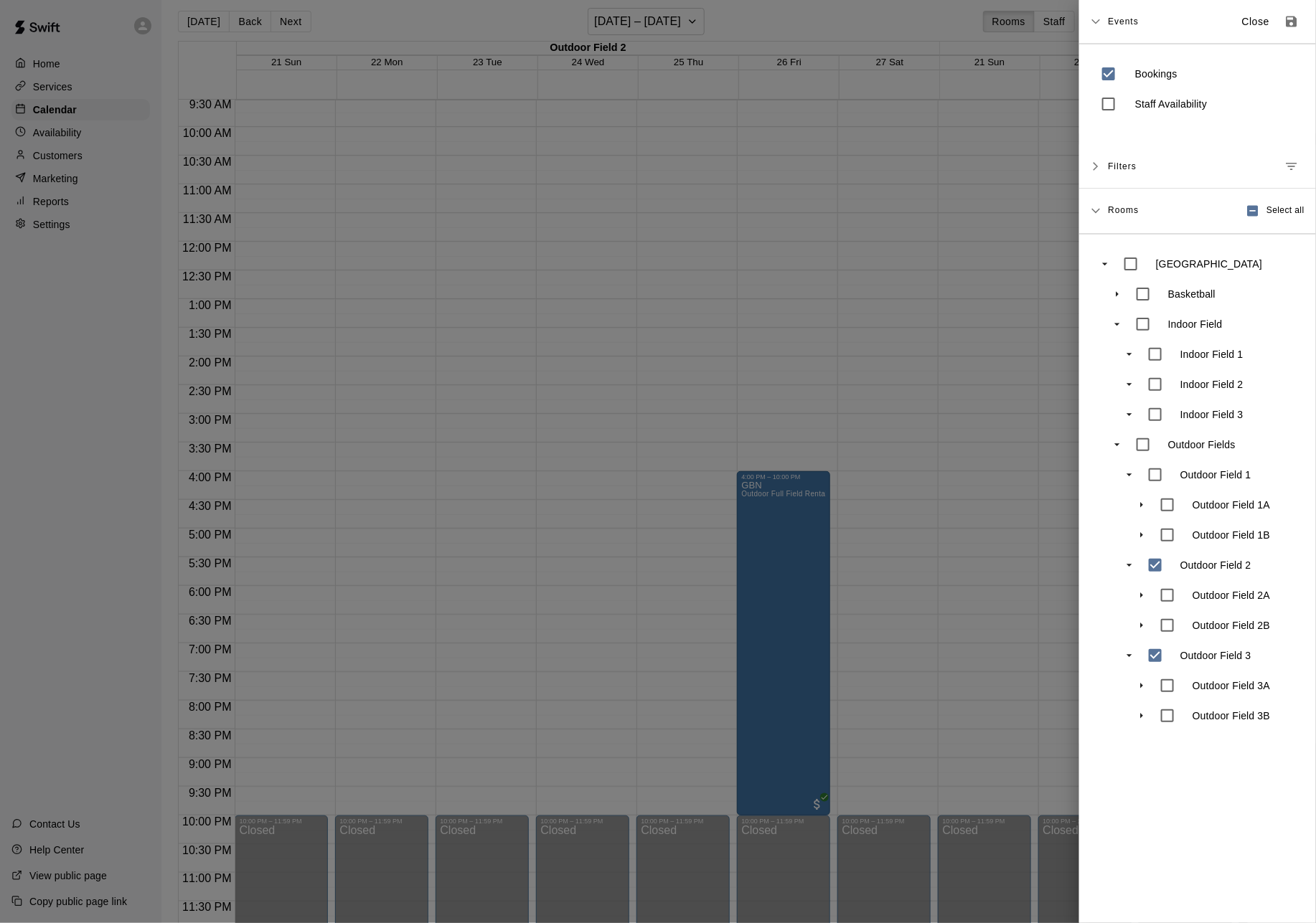
click at [978, 403] on div at bounding box center [658, 462] width 1316 height 923
